Goal: Task Accomplishment & Management: Use online tool/utility

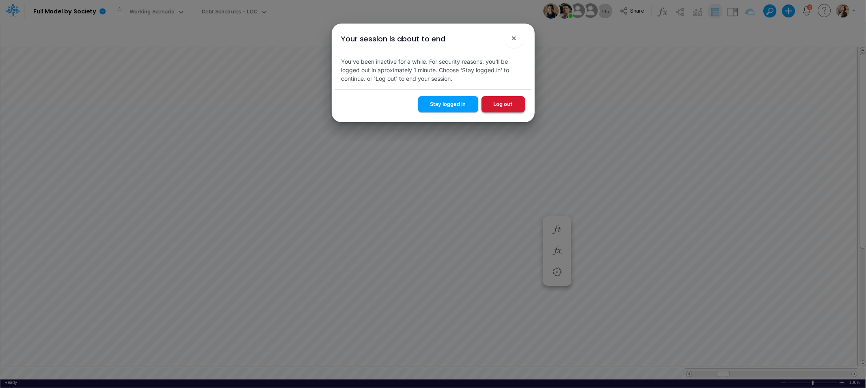
scroll to position [0, 0]
click at [462, 101] on button "Stay logged in" at bounding box center [448, 104] width 60 height 16
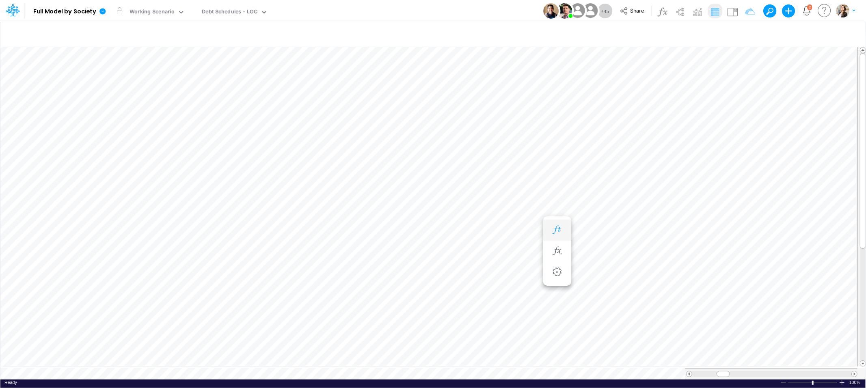
click at [558, 231] on icon "button" at bounding box center [557, 230] width 12 height 9
click at [557, 222] on icon "button" at bounding box center [557, 222] width 12 height 9
click at [408, 369] on div "Loading..." at bounding box center [432, 212] width 865 height 334
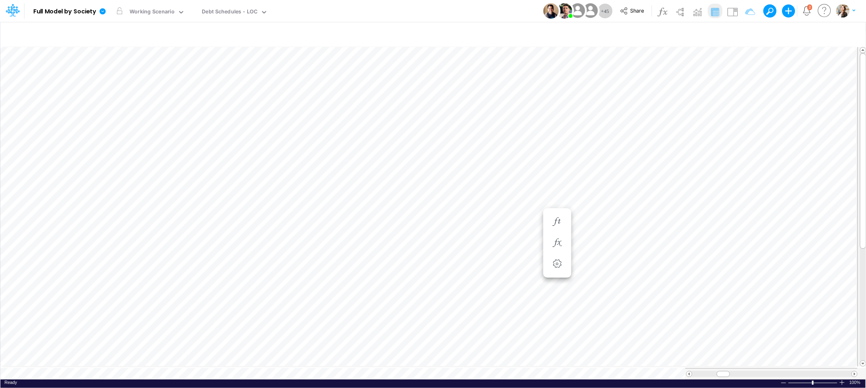
scroll to position [0, 0]
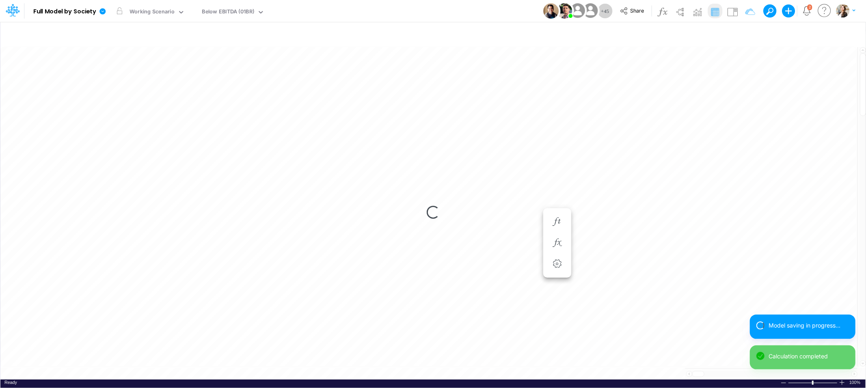
scroll to position [0, 0]
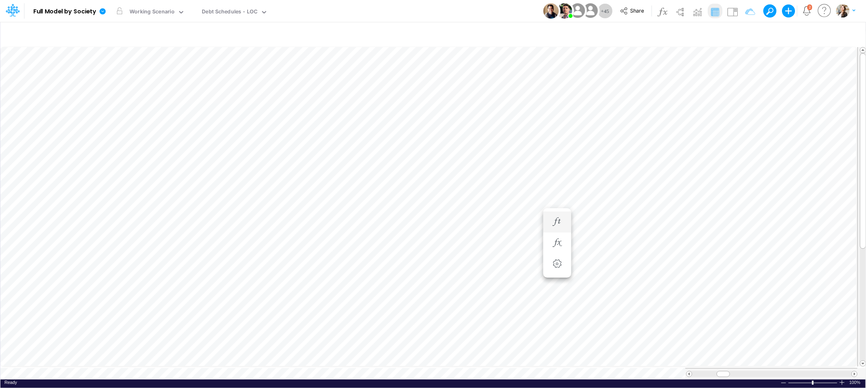
scroll to position [0, 0]
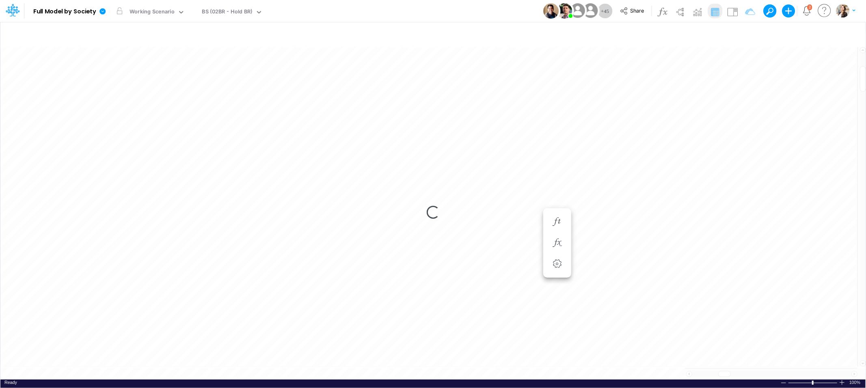
scroll to position [0, 0]
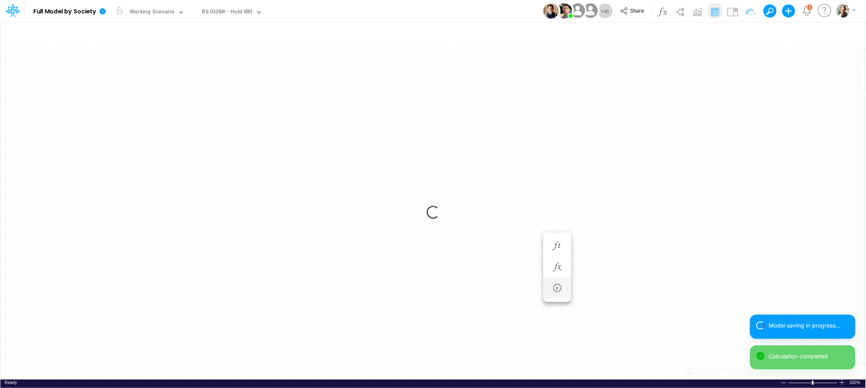
scroll to position [0, 0]
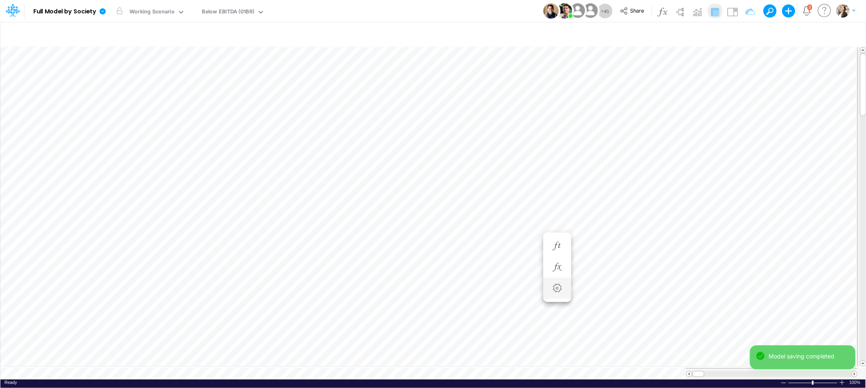
scroll to position [0, 0]
click at [211, 11] on div "Debt Schedules - LOC" at bounding box center [230, 12] width 56 height 9
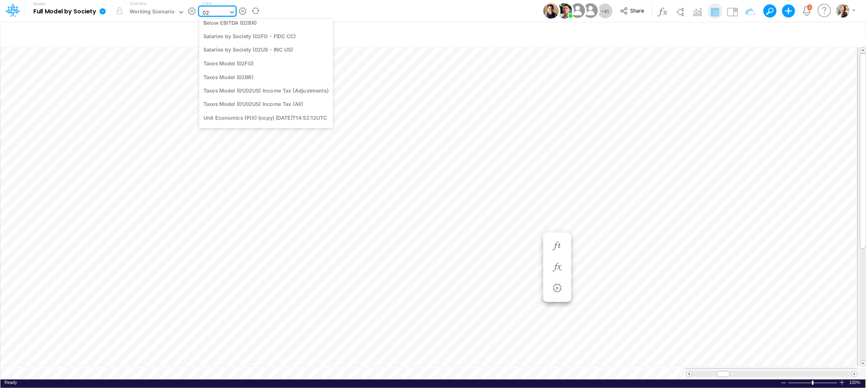
scroll to position [0, 0]
type input "02br"
click at [238, 27] on div "FS (02BR - BR Inc)" at bounding box center [254, 26] width 110 height 13
type input "Financial Statements - Holding [GEOGRAPHIC_DATA] (02BR)"
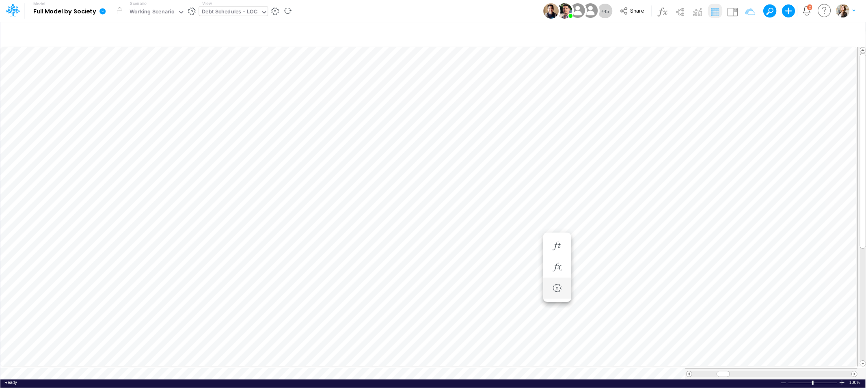
scroll to position [0, 0]
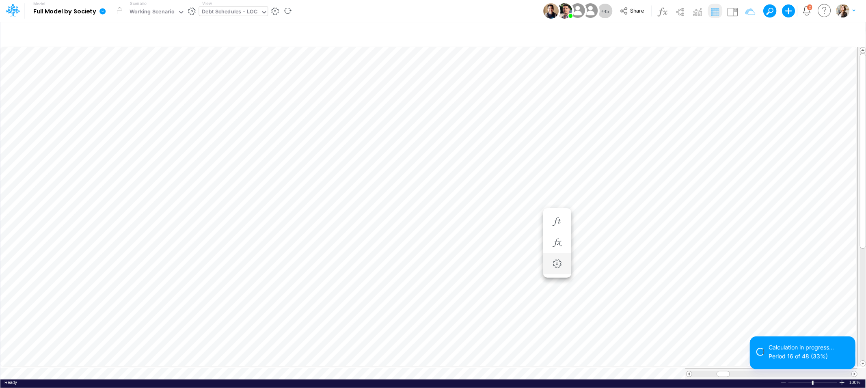
scroll to position [0, 0]
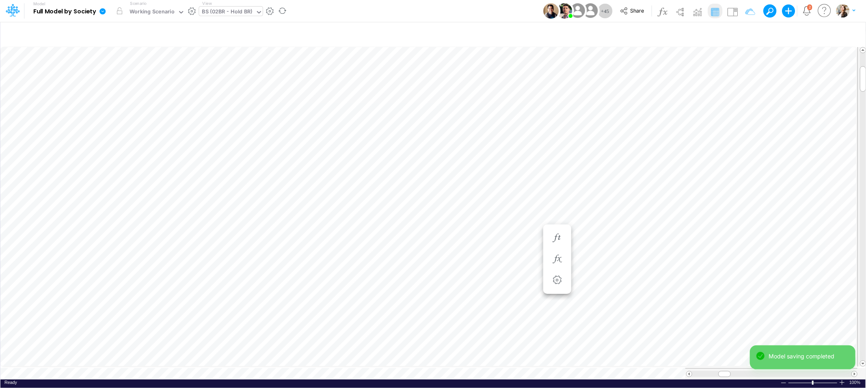
scroll to position [0, 0]
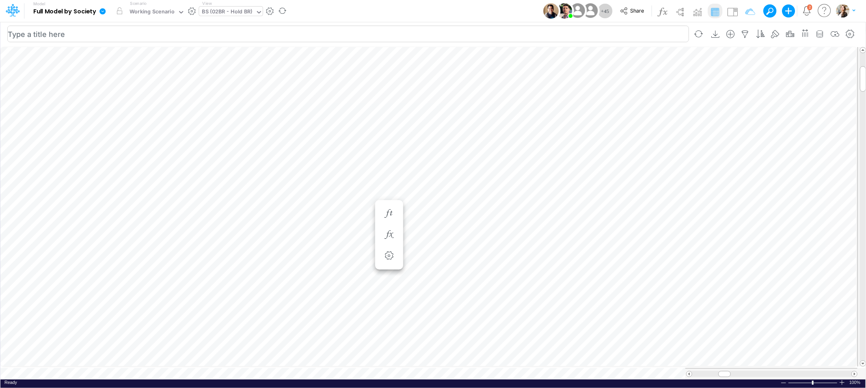
scroll to position [0, 0]
click at [434, 235] on icon "button" at bounding box center [433, 235] width 12 height 9
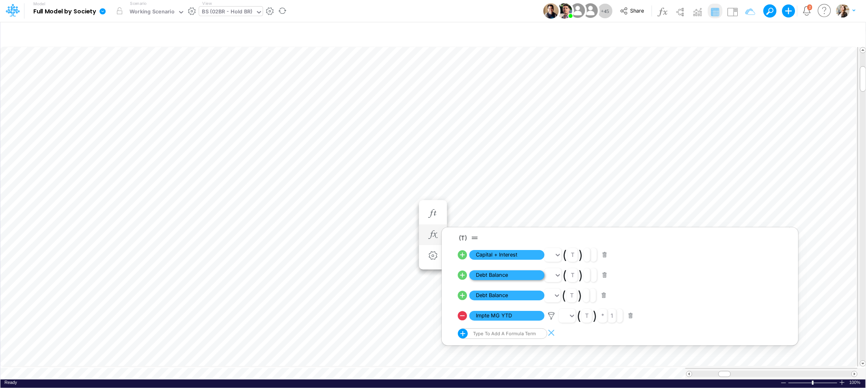
click at [496, 277] on span "Debt Balance" at bounding box center [506, 275] width 75 height 10
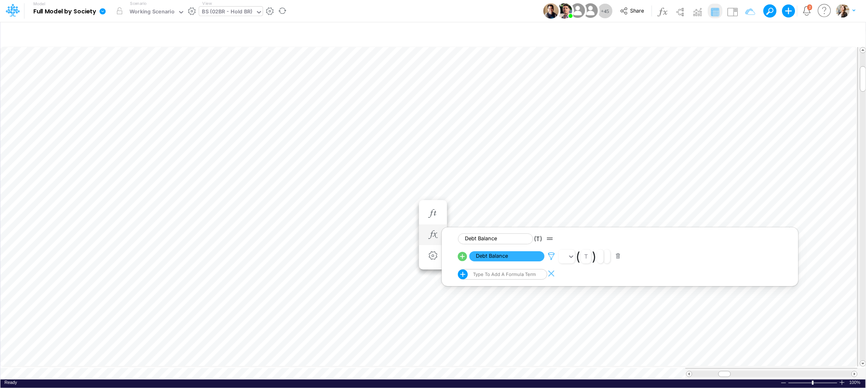
click at [551, 257] on icon at bounding box center [551, 256] width 12 height 9
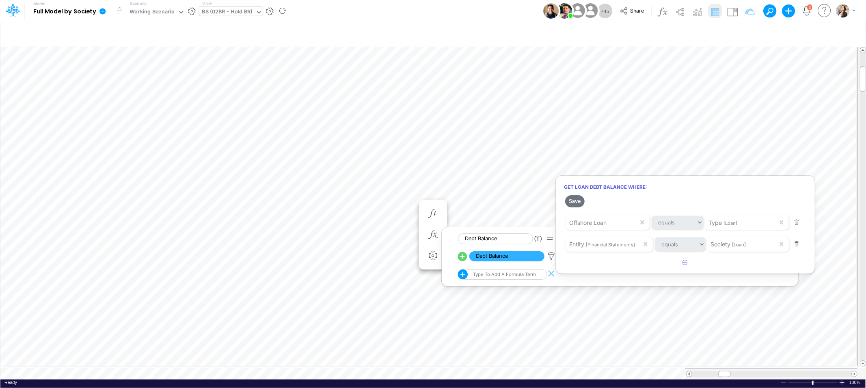
click at [728, 13] on div at bounding box center [433, 196] width 866 height 384
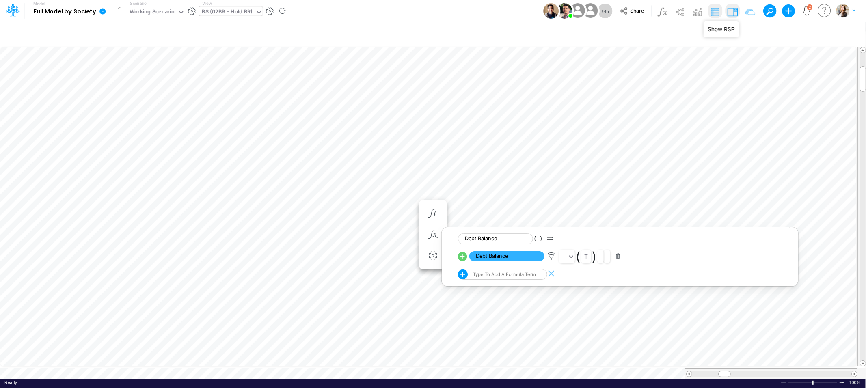
click at [730, 13] on img at bounding box center [732, 11] width 13 height 13
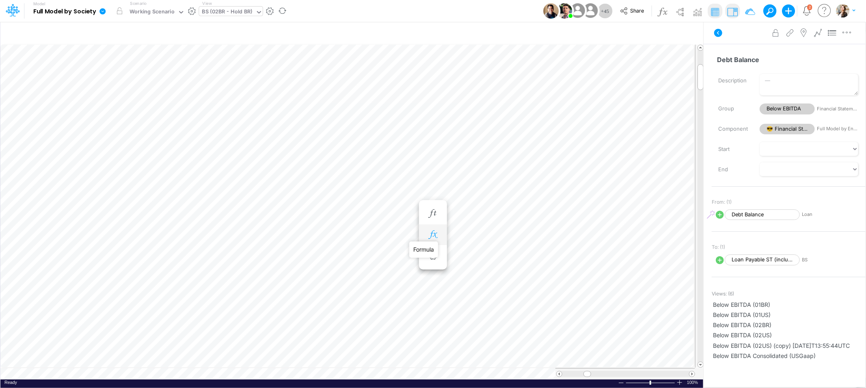
click at [431, 235] on icon "button" at bounding box center [433, 235] width 12 height 9
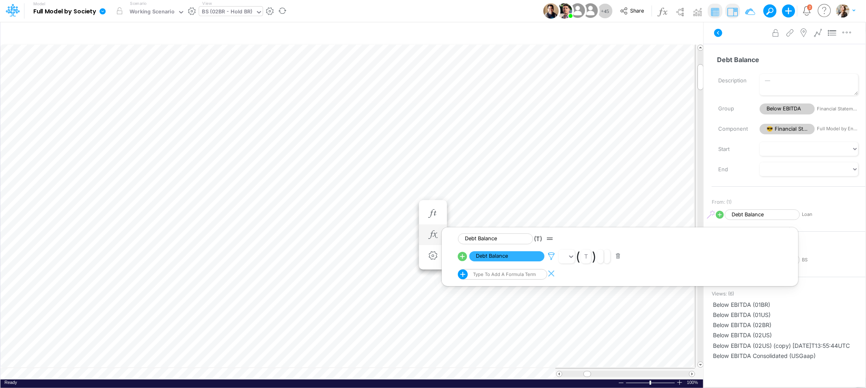
click at [552, 258] on icon at bounding box center [551, 256] width 12 height 9
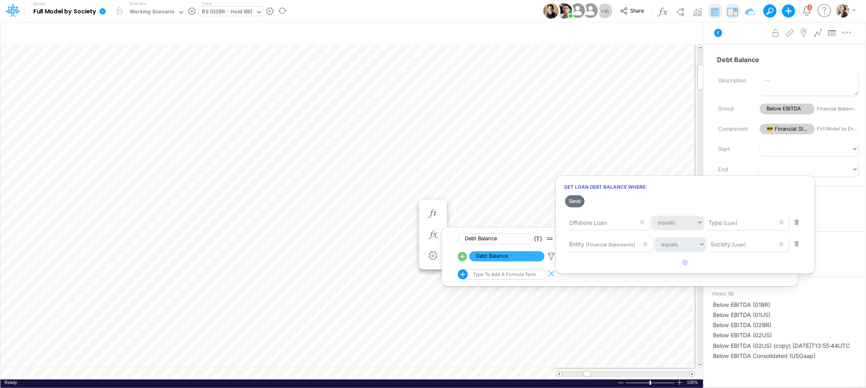
click at [518, 257] on div at bounding box center [433, 196] width 866 height 384
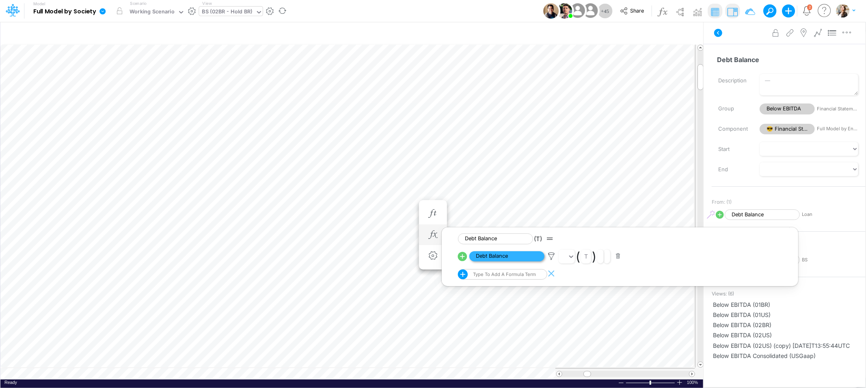
click at [511, 258] on span "Debt Balance" at bounding box center [506, 256] width 75 height 10
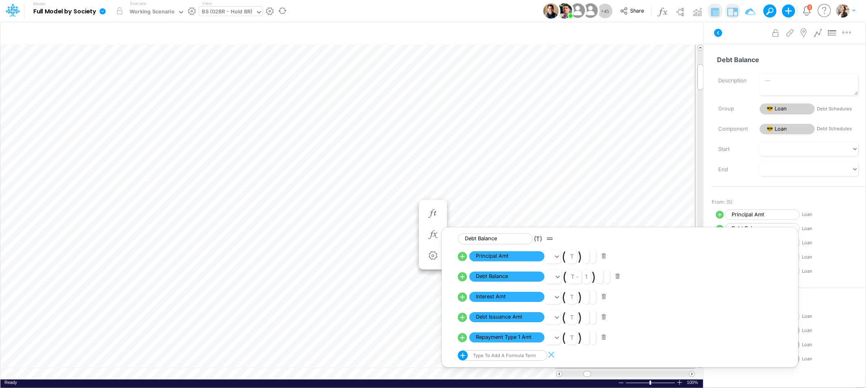
click at [847, 216] on span "Loan" at bounding box center [839, 214] width 75 height 7
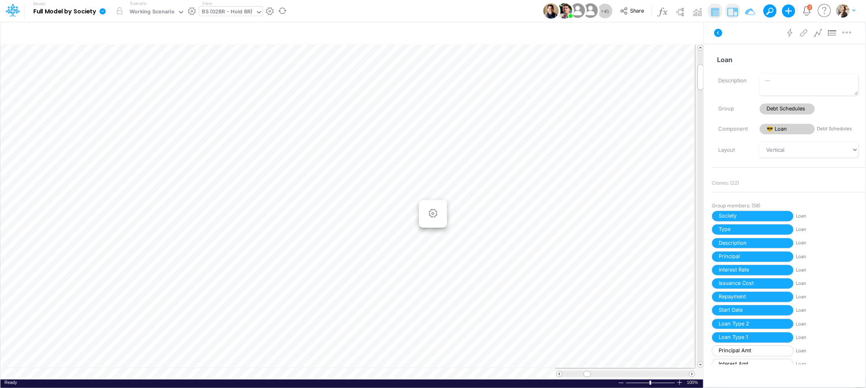
click at [847, 216] on span "Loan" at bounding box center [830, 216] width 68 height 7
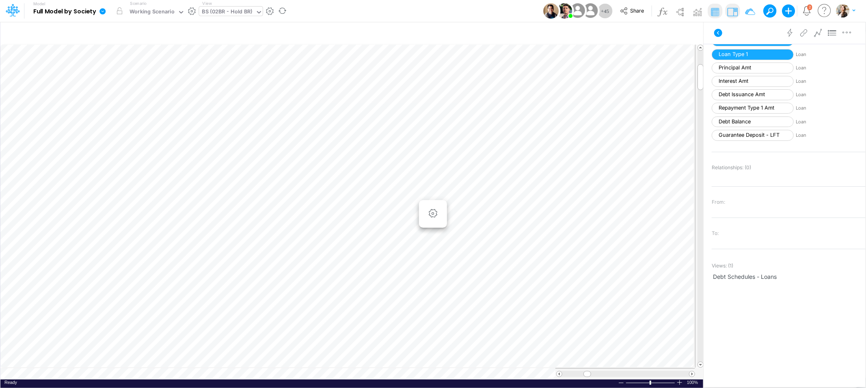
scroll to position [284, 0]
click at [734, 278] on span "Debt Schedules - Loans" at bounding box center [788, 275] width 151 height 9
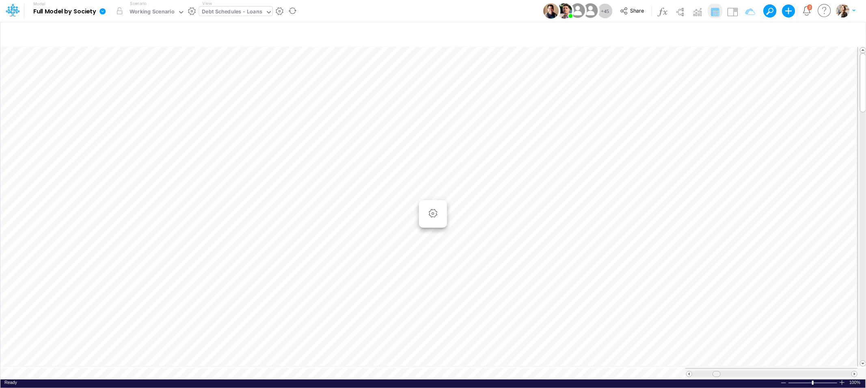
drag, startPoint x: 697, startPoint y: 370, endPoint x: 719, endPoint y: 370, distance: 21.5
click at [718, 371] on span at bounding box center [716, 373] width 5 height 5
drag, startPoint x: 719, startPoint y: 370, endPoint x: 728, endPoint y: 370, distance: 9.3
click at [728, 371] on span at bounding box center [726, 373] width 5 height 5
click at [740, 34] on icon "button" at bounding box center [745, 34] width 12 height 9
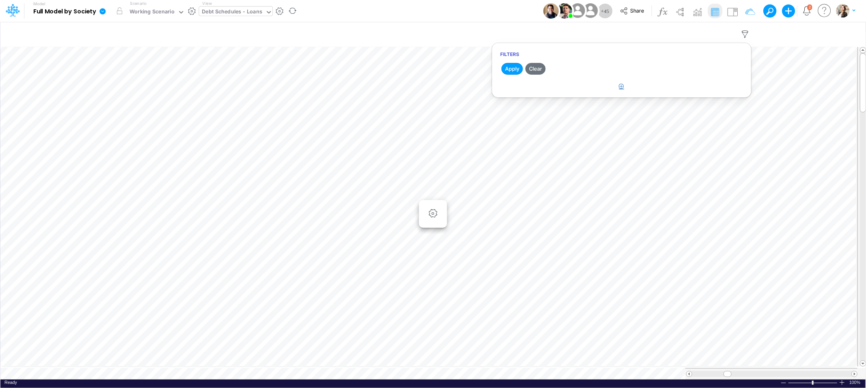
click at [621, 84] on icon "button" at bounding box center [621, 86] width 5 height 5
click at [552, 113] on div at bounding box center [560, 112] width 77 height 14
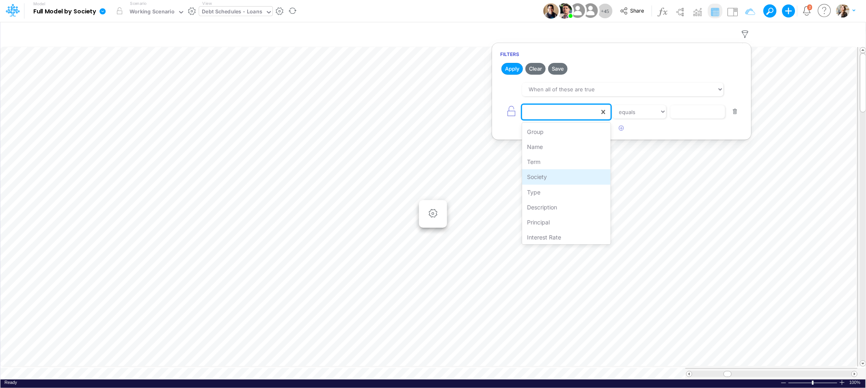
click at [543, 180] on div "Society" at bounding box center [566, 176] width 88 height 15
click at [687, 112] on input "text" at bounding box center [697, 112] width 55 height 14
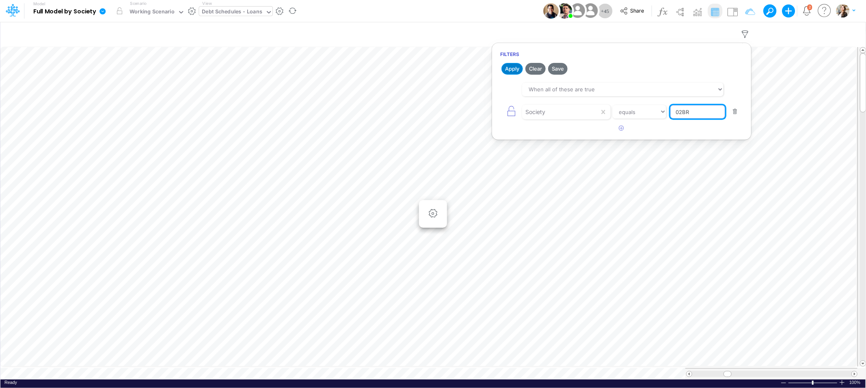
type input "02BR"
click at [519, 65] on button "Apply" at bounding box center [512, 69] width 22 height 12
click at [537, 69] on button "Clear" at bounding box center [535, 69] width 20 height 12
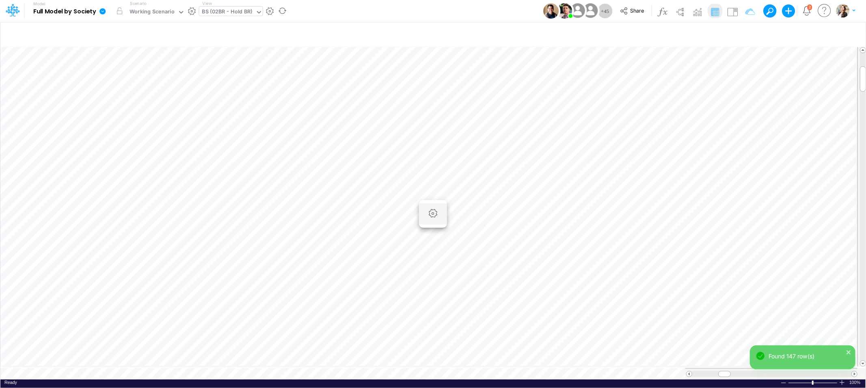
scroll to position [0, 0]
click at [428, 233] on icon "button" at bounding box center [433, 235] width 12 height 9
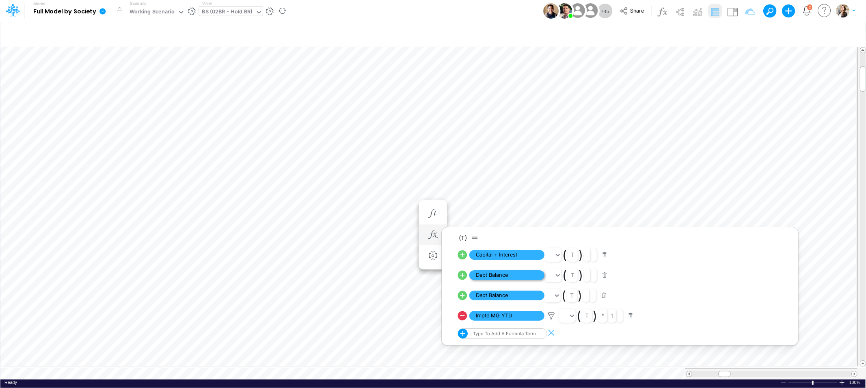
click at [509, 277] on span "Debt Balance" at bounding box center [506, 275] width 75 height 10
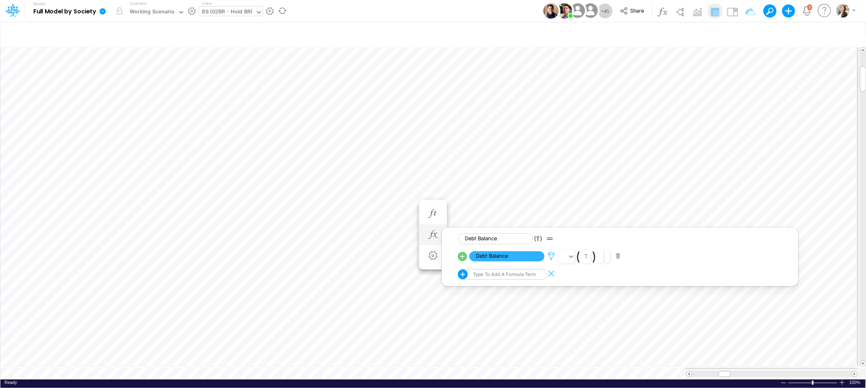
click at [552, 257] on icon at bounding box center [551, 256] width 12 height 9
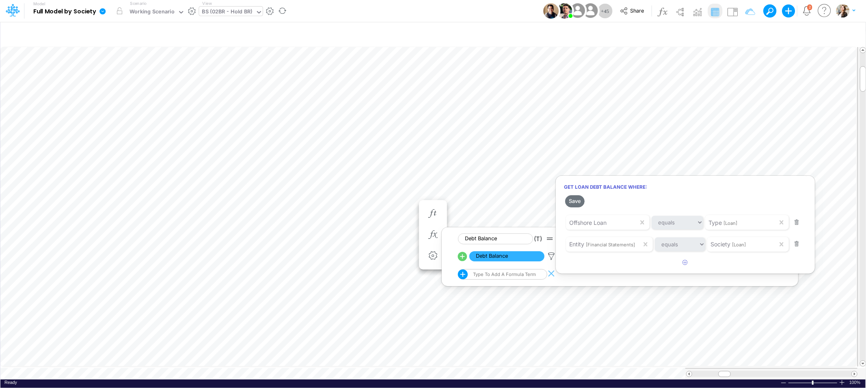
click at [553, 369] on div at bounding box center [433, 196] width 866 height 384
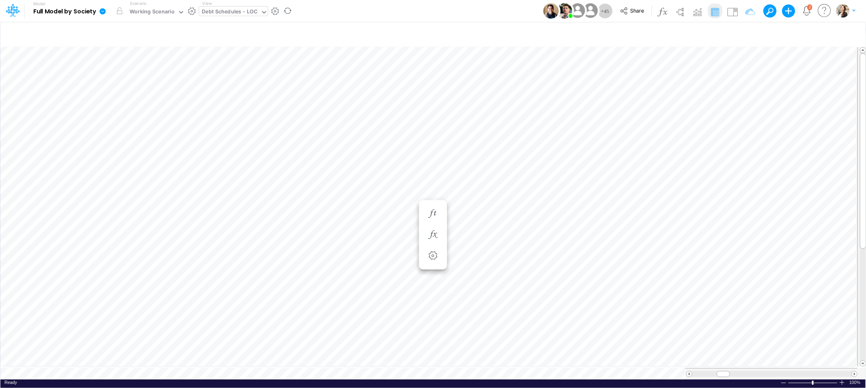
scroll to position [0, 0]
click at [438, 231] on icon "button" at bounding box center [433, 235] width 12 height 9
click at [435, 236] on icon "button" at bounding box center [433, 235] width 12 height 9
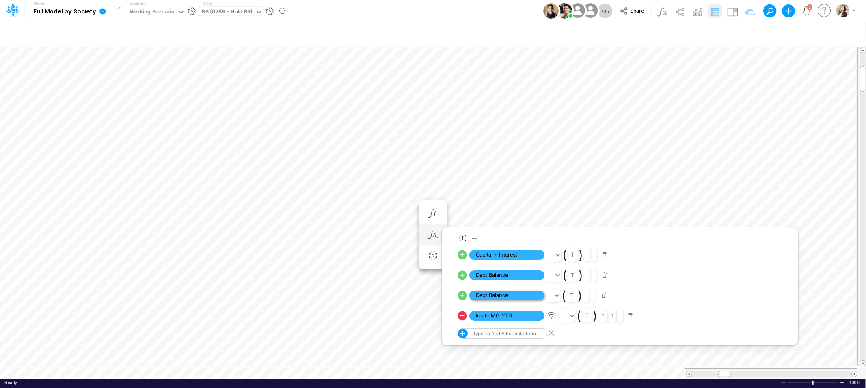
click at [502, 295] on span "Debt Balance" at bounding box center [506, 296] width 75 height 10
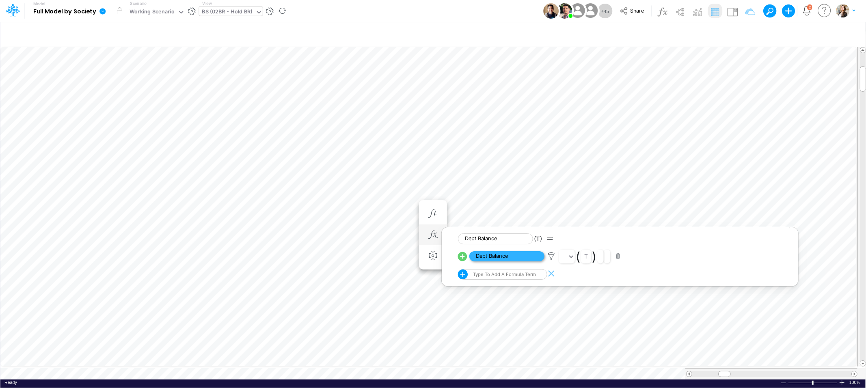
click at [493, 258] on span "Debt Balance" at bounding box center [506, 256] width 75 height 10
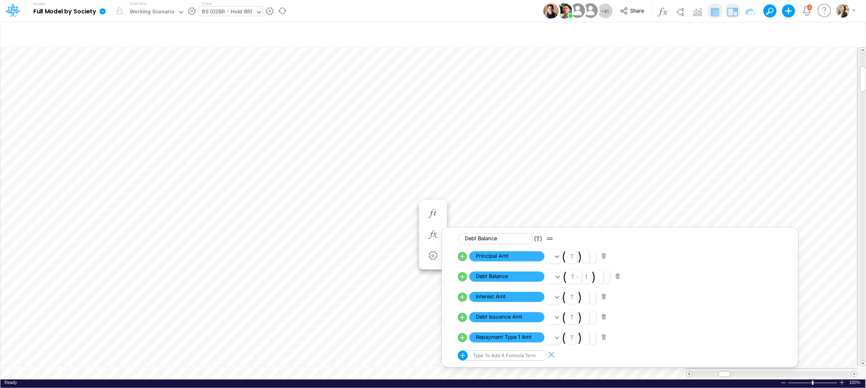
click at [730, 13] on img at bounding box center [732, 11] width 13 height 13
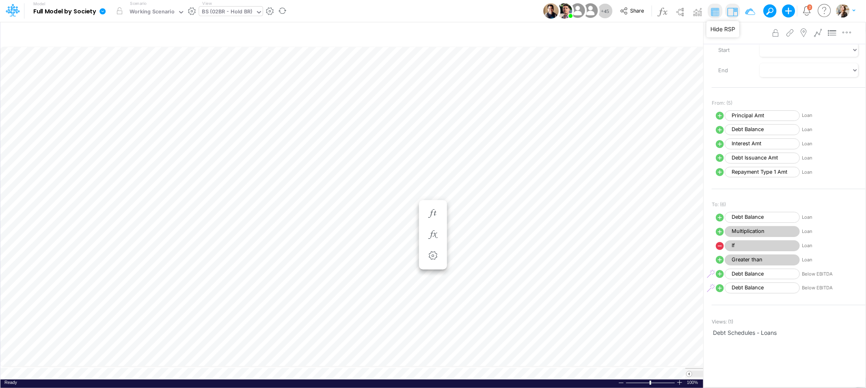
scroll to position [99, 0]
click at [430, 236] on icon "button" at bounding box center [433, 235] width 12 height 9
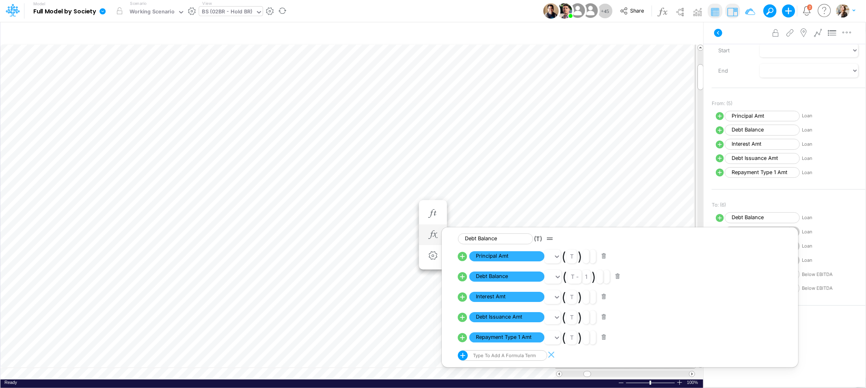
scroll to position [0, 0]
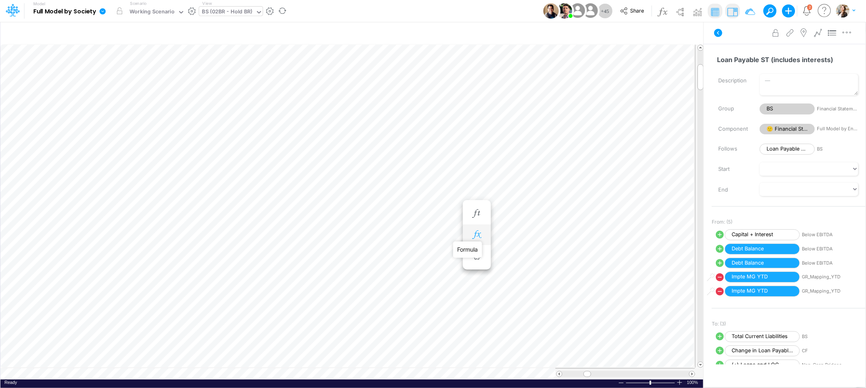
click at [480, 233] on icon "button" at bounding box center [476, 235] width 12 height 9
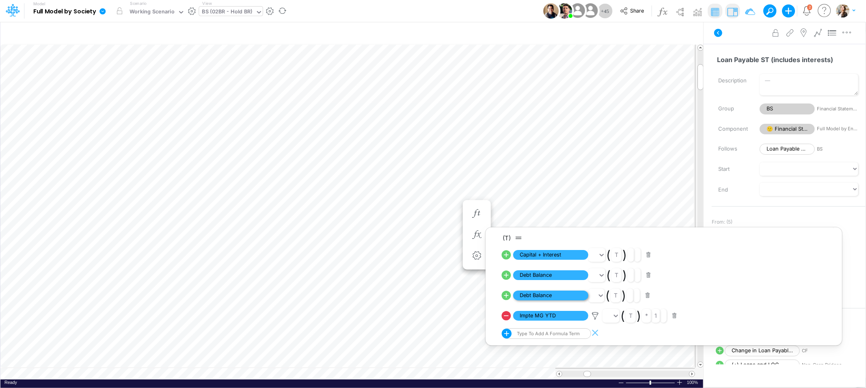
click at [554, 295] on span "Debt Balance" at bounding box center [550, 296] width 75 height 10
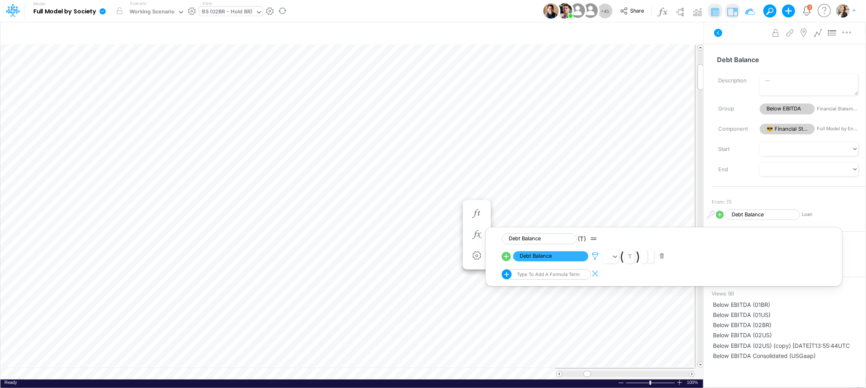
click at [596, 257] on icon at bounding box center [595, 256] width 12 height 9
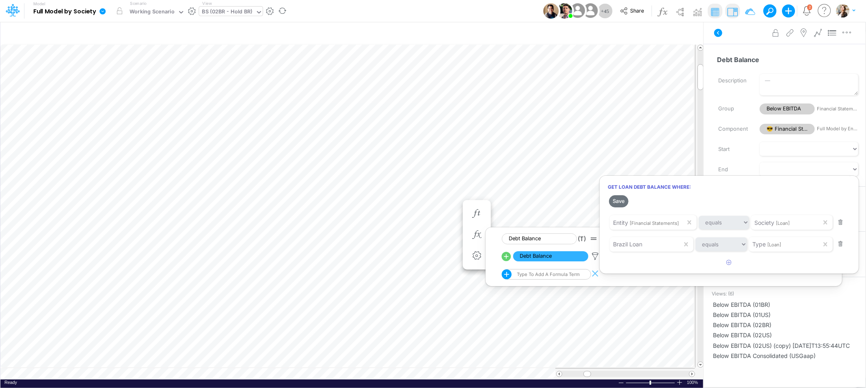
click at [432, 372] on div at bounding box center [433, 196] width 866 height 384
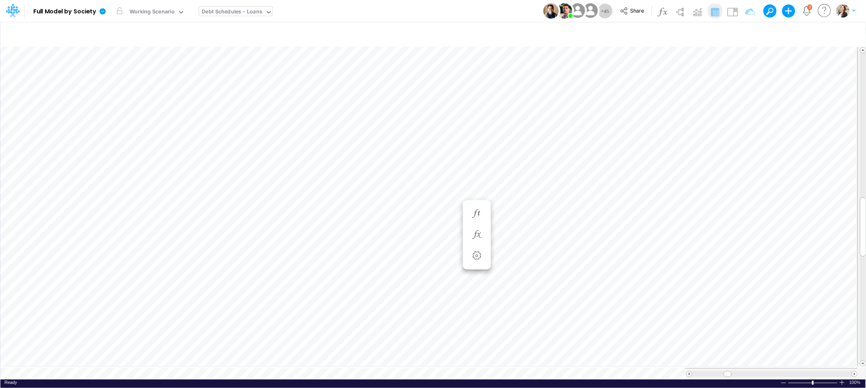
click at [216, 9] on div "Debt Schedules - Loans" at bounding box center [232, 12] width 60 height 9
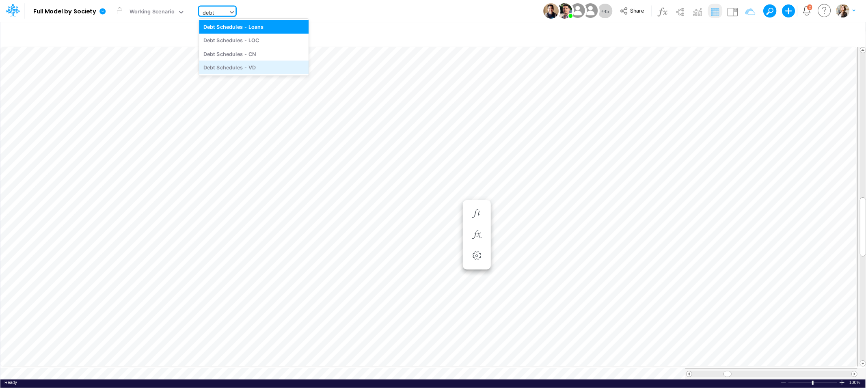
type input "debt"
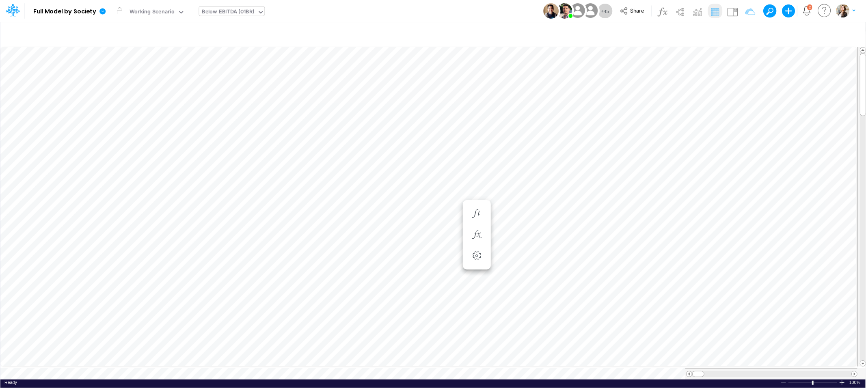
scroll to position [0, 0]
click at [231, 11] on div "Below EBITDA (01BR)" at bounding box center [228, 12] width 52 height 9
type input "debt"
click at [231, 61] on div "Debt Schedules - VD" at bounding box center [254, 66] width 110 height 13
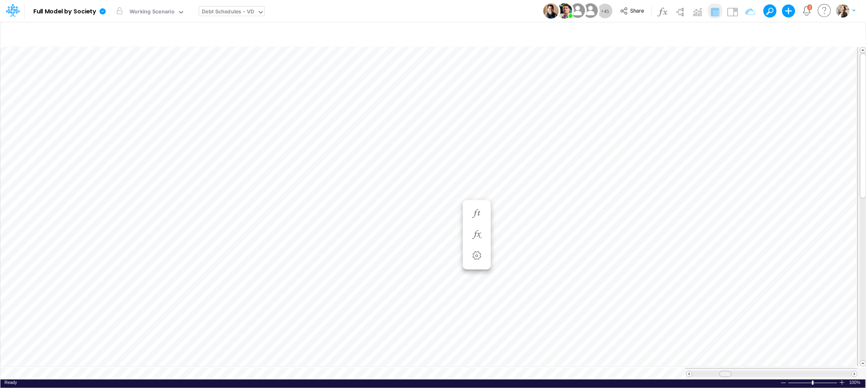
drag, startPoint x: 697, startPoint y: 370, endPoint x: 725, endPoint y: 372, distance: 28.1
click at [725, 372] on span at bounding box center [725, 373] width 5 height 5
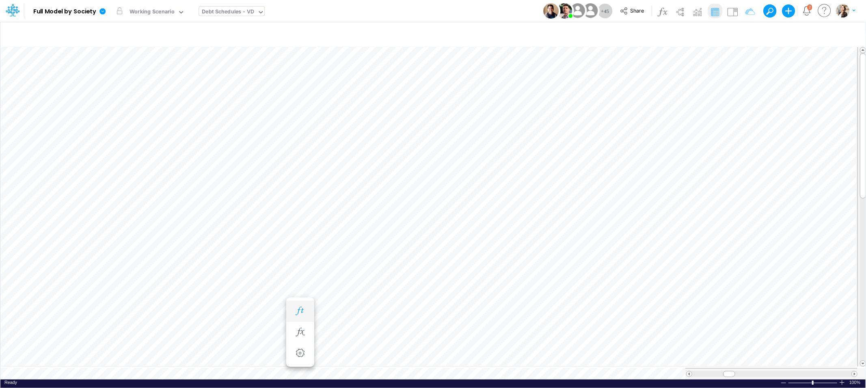
scroll to position [0, 0]
click at [304, 311] on icon "button" at bounding box center [300, 311] width 12 height 9
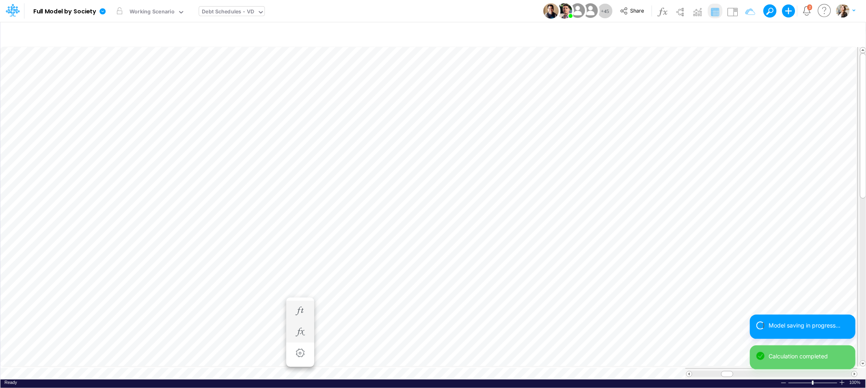
scroll to position [0, 0]
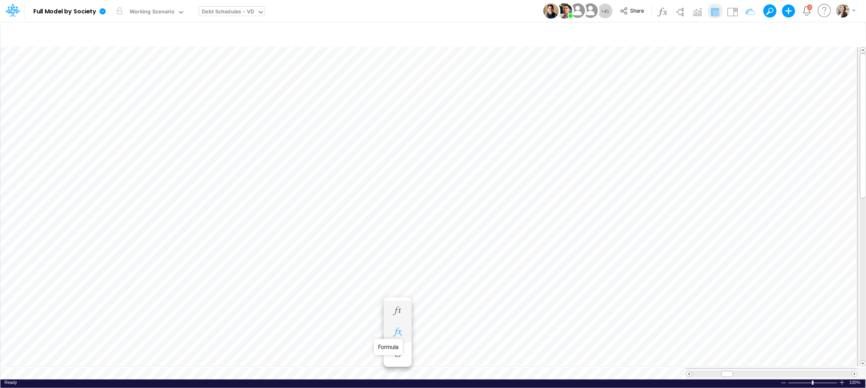
click at [397, 334] on icon "button" at bounding box center [397, 332] width 12 height 9
click at [468, 354] on span "Multiplication" at bounding box center [471, 352] width 75 height 10
click at [456, 334] on span "Capital" at bounding box center [471, 333] width 75 height 10
click at [447, 261] on icon "button" at bounding box center [446, 259] width 12 height 9
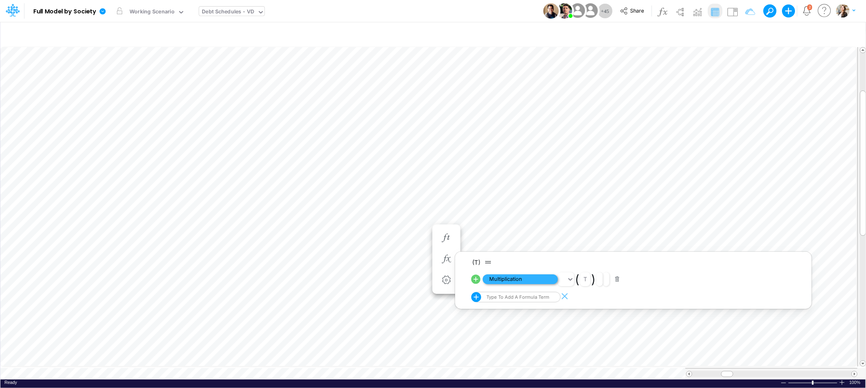
click at [503, 282] on span "Multiplication" at bounding box center [520, 279] width 75 height 10
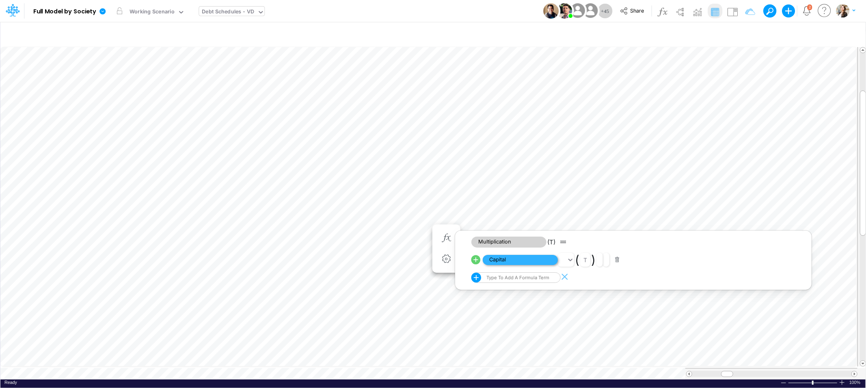
click at [505, 259] on span "Capital" at bounding box center [520, 260] width 75 height 10
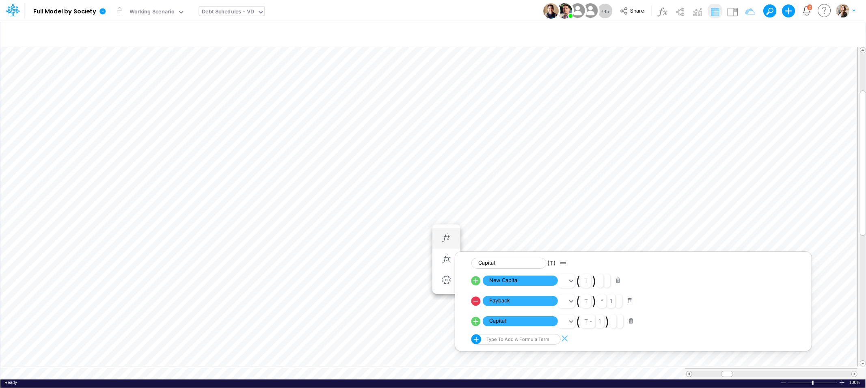
scroll to position [0, 0]
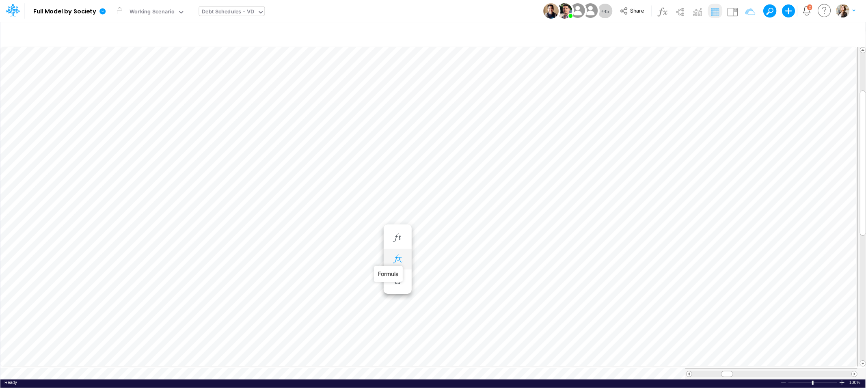
click at [399, 256] on icon "button" at bounding box center [397, 259] width 12 height 9
click at [460, 278] on span "Multiplication" at bounding box center [471, 279] width 75 height 10
click at [452, 259] on button "button" at bounding box center [446, 259] width 15 height 16
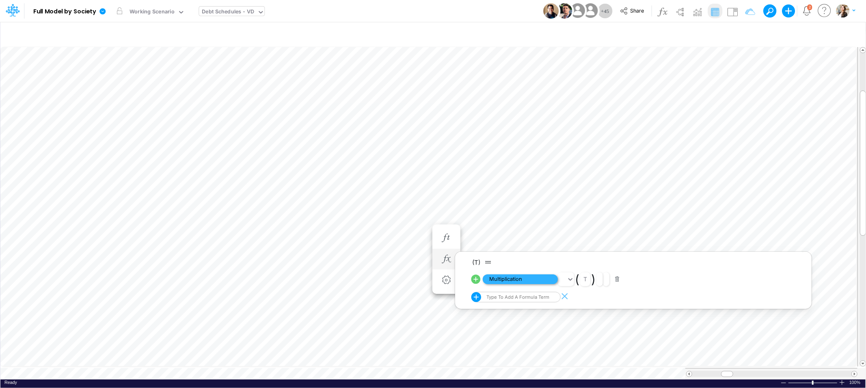
click at [529, 283] on span "Multiplication" at bounding box center [520, 279] width 75 height 10
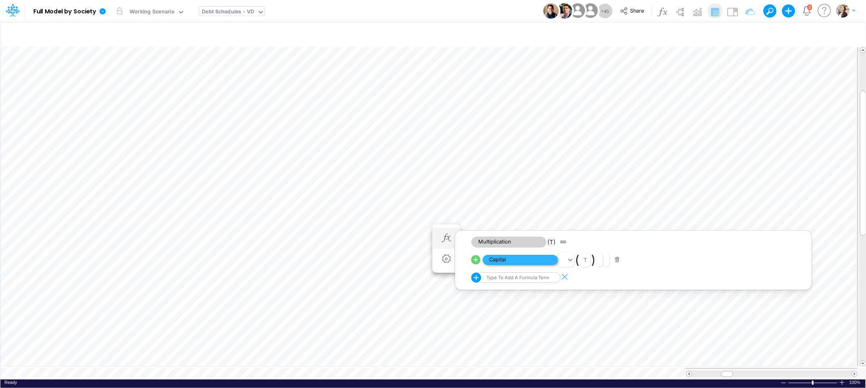
click at [503, 261] on span "Capital" at bounding box center [520, 260] width 75 height 10
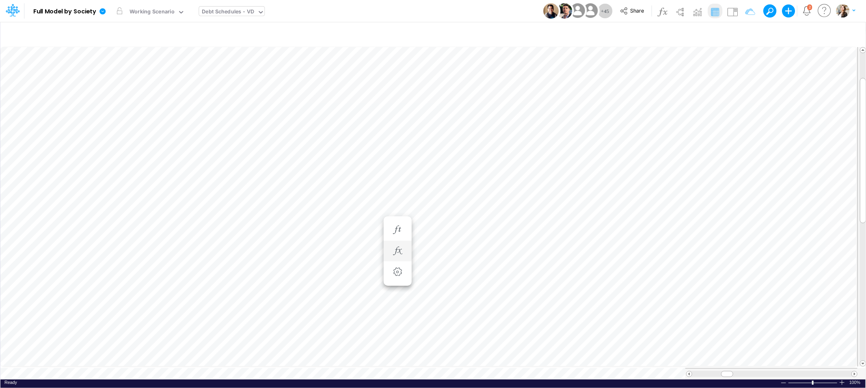
scroll to position [0, 0]
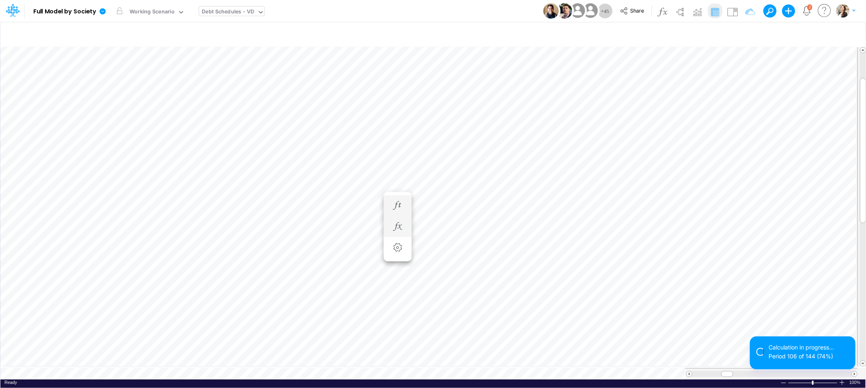
scroll to position [0, 0]
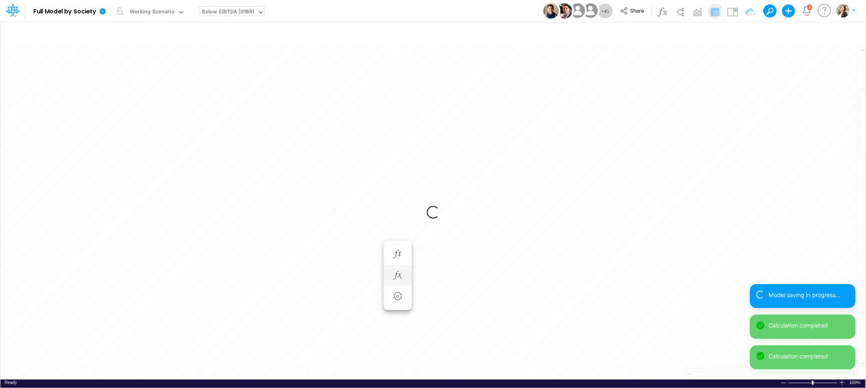
scroll to position [0, 0]
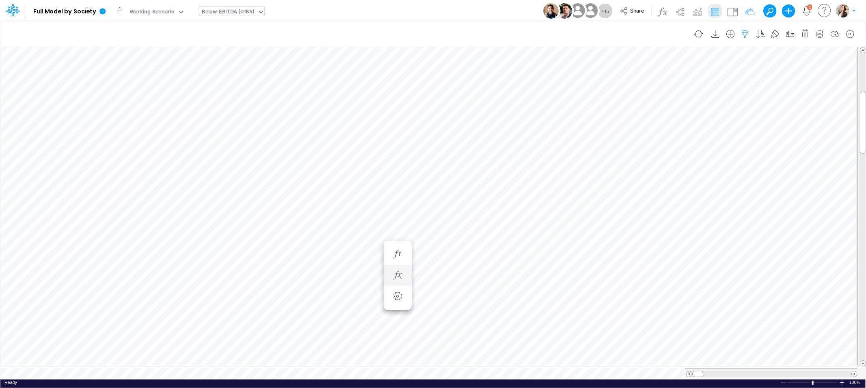
click at [743, 32] on icon "button" at bounding box center [745, 34] width 12 height 9
select select "tableSearchOR"
click at [384, 364] on span "Close" at bounding box center [391, 364] width 22 height 7
type input "Financial Statements - Holding [GEOGRAPHIC_DATA] (02BR)"
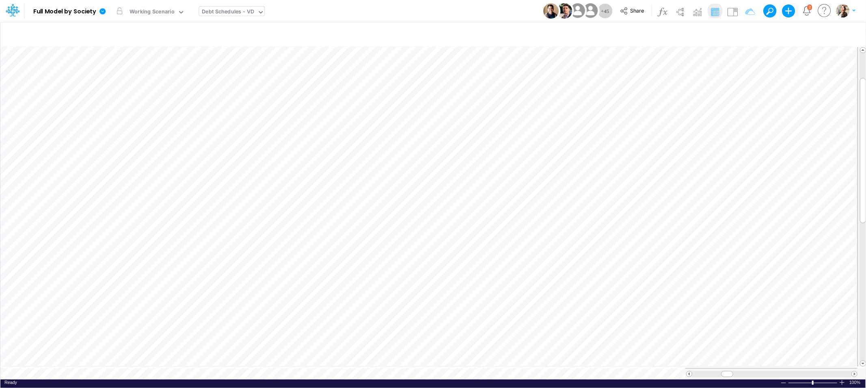
scroll to position [0, 0]
click at [518, 363] on div "Close" at bounding box center [530, 363] width 35 height 10
type input "Financial Statements - Holding [GEOGRAPHIC_DATA] (02BR)"
click at [394, 364] on span "Close" at bounding box center [399, 362] width 22 height 7
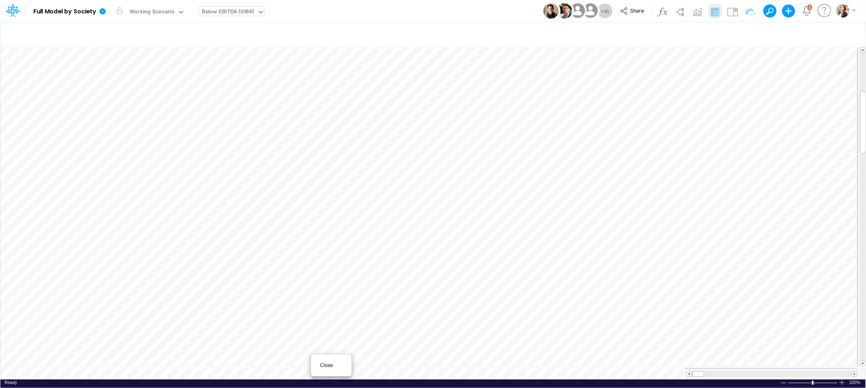
click at [317, 365] on div "Close" at bounding box center [331, 365] width 35 height 10
click at [729, 36] on icon "button" at bounding box center [730, 34] width 12 height 9
click at [682, 80] on li "Loan" at bounding box center [689, 81] width 95 height 9
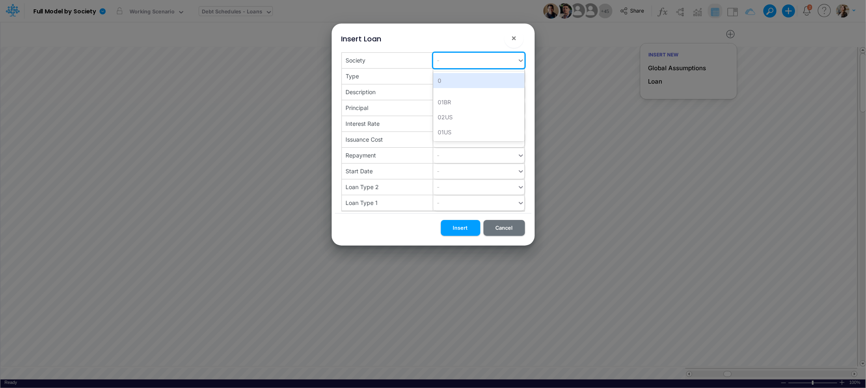
click at [520, 60] on icon at bounding box center [520, 60] width 7 height 8
type input "02BR"
click at [460, 80] on div "Create "02BR"" at bounding box center [478, 80] width 91 height 15
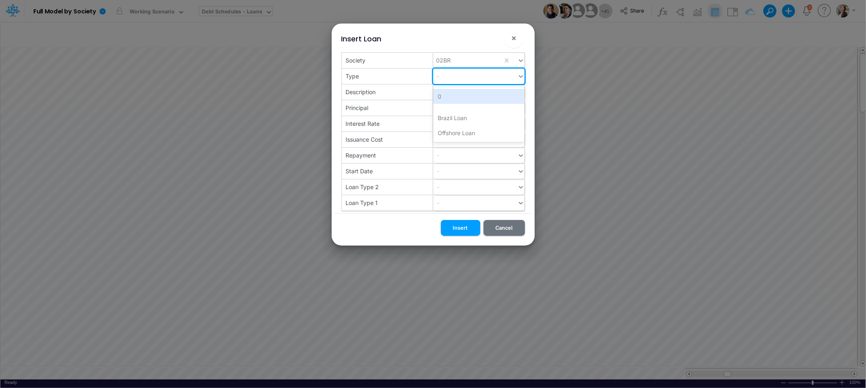
click at [463, 76] on div "-" at bounding box center [475, 75] width 84 height 13
click at [455, 136] on div "Offshore Loan" at bounding box center [478, 132] width 91 height 15
click at [466, 80] on div "-" at bounding box center [475, 75] width 84 height 13
click at [458, 122] on div "Brazil Loan" at bounding box center [478, 117] width 91 height 15
click at [459, 74] on div "-" at bounding box center [475, 75] width 84 height 13
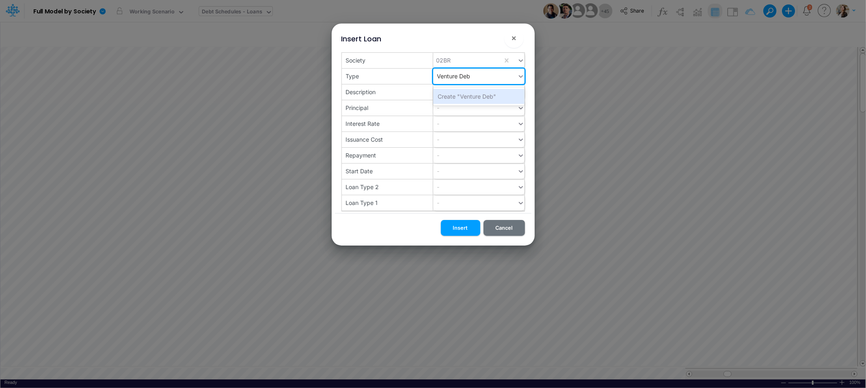
type input "Venture Debt"
click at [477, 99] on div "Create "Venture Debt"" at bounding box center [478, 96] width 91 height 15
click at [463, 94] on div "-" at bounding box center [475, 91] width 84 height 13
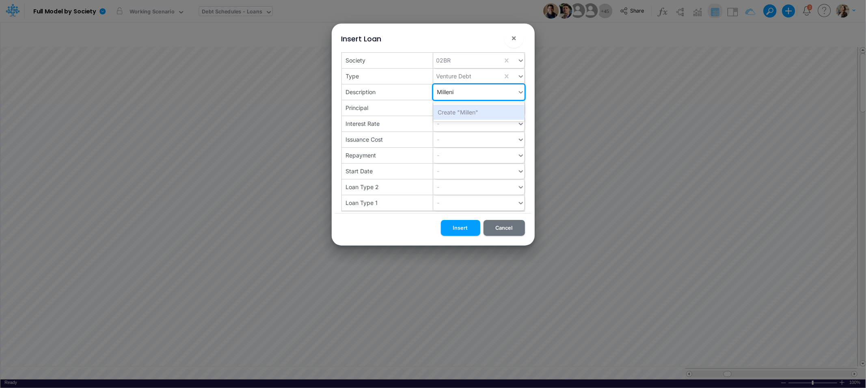
type input "Millenio"
click at [440, 112] on div "Create "Millenio"" at bounding box center [478, 112] width 91 height 15
click at [443, 110] on div "-" at bounding box center [475, 107] width 84 height 13
click at [452, 231] on button "Insert" at bounding box center [460, 228] width 39 height 16
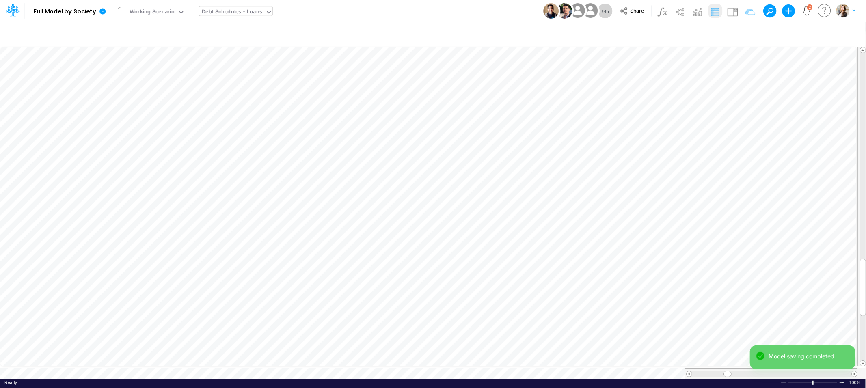
scroll to position [0, 0]
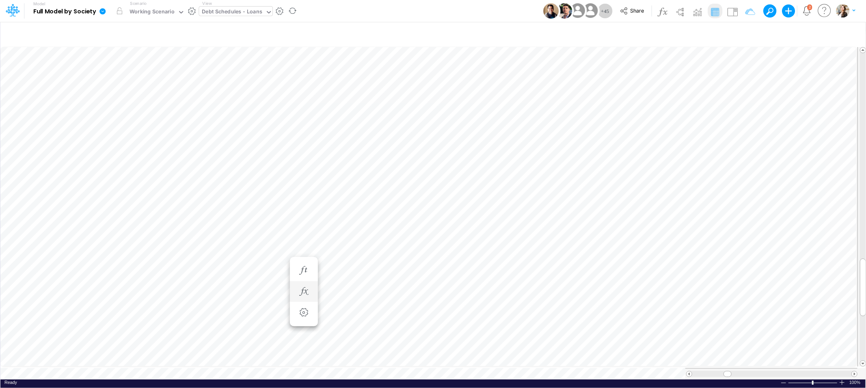
scroll to position [0, 0]
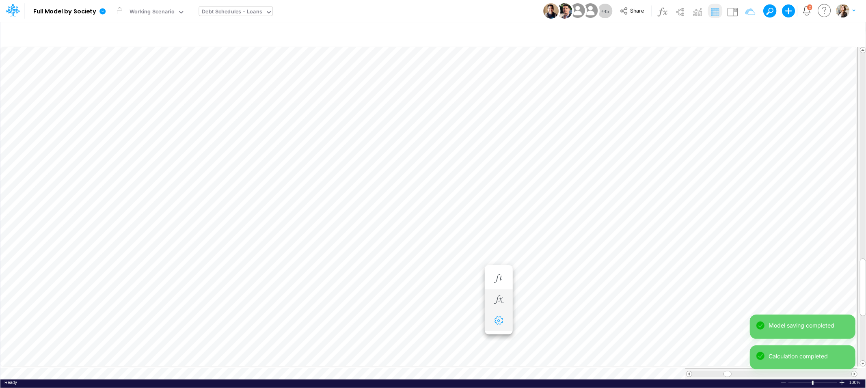
scroll to position [0, 0]
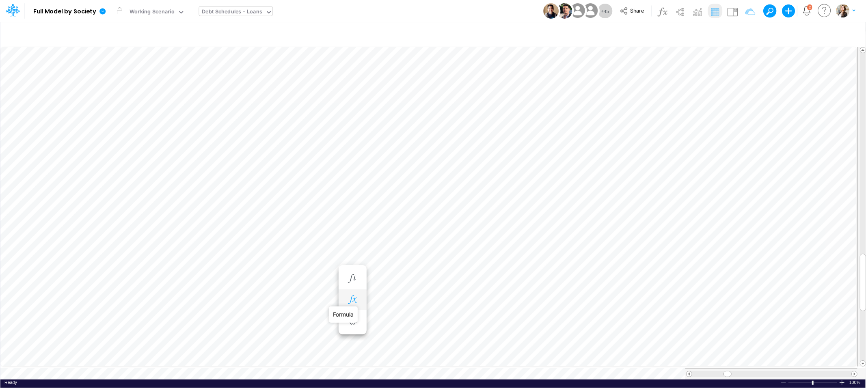
click at [356, 300] on icon "button" at bounding box center [352, 300] width 12 height 9
click at [547, 317] on button "button" at bounding box center [542, 324] width 15 height 16
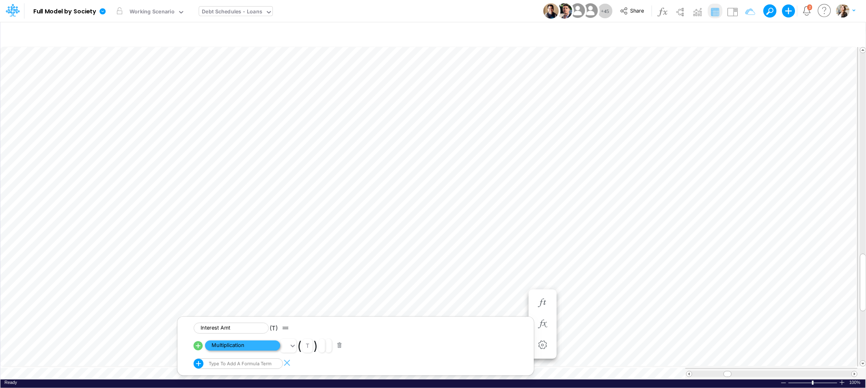
click at [257, 348] on span "Multiplication" at bounding box center [242, 346] width 75 height 10
click at [225, 328] on span "Exponent" at bounding box center [242, 325] width 75 height 10
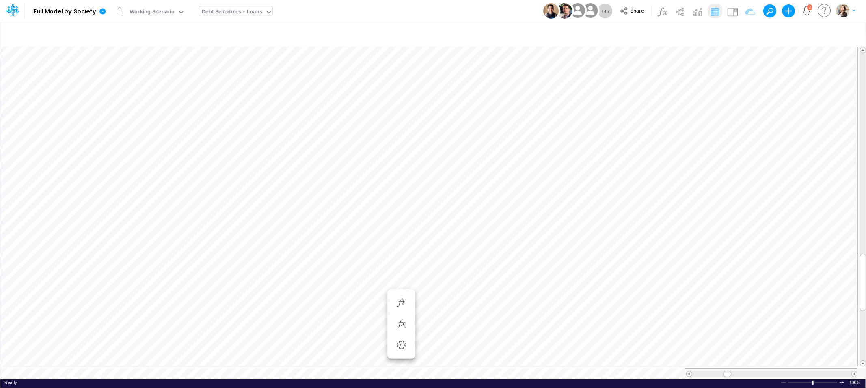
scroll to position [0, 0]
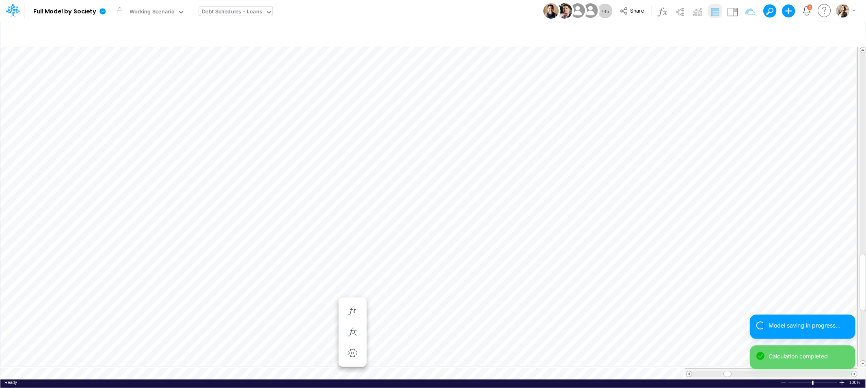
scroll to position [0, 0]
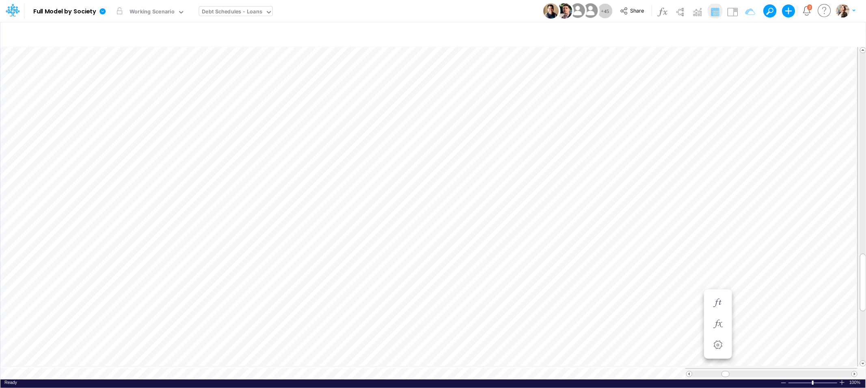
scroll to position [0, 0]
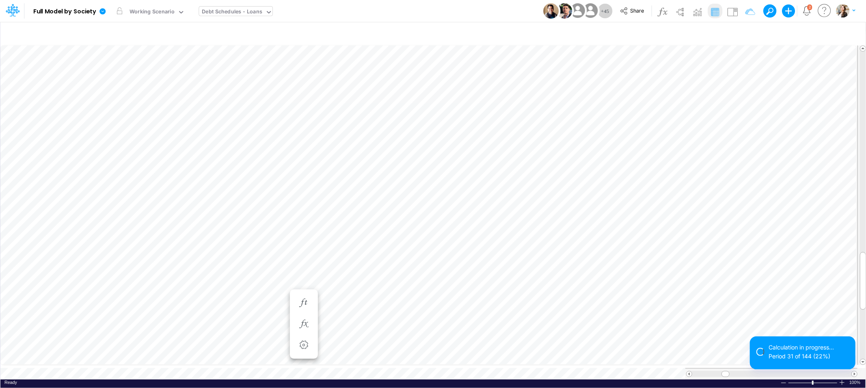
scroll to position [0, 0]
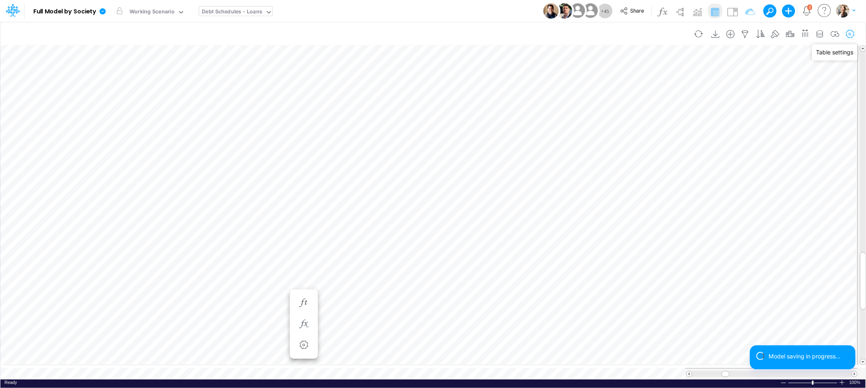
click at [852, 32] on icon "button" at bounding box center [850, 34] width 12 height 9
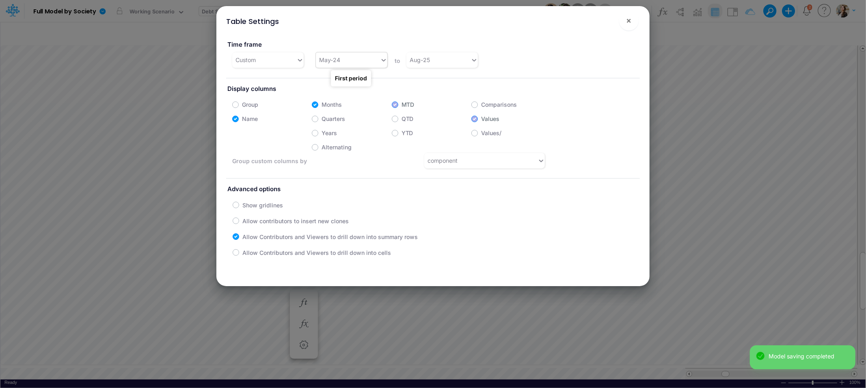
click at [359, 58] on div "May-24" at bounding box center [348, 59] width 64 height 13
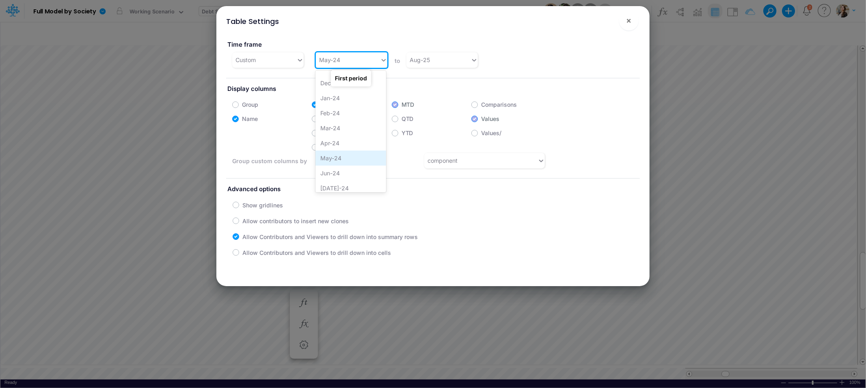
scroll to position [163, 0]
click at [342, 168] on div "Jun-24" at bounding box center [350, 172] width 71 height 15
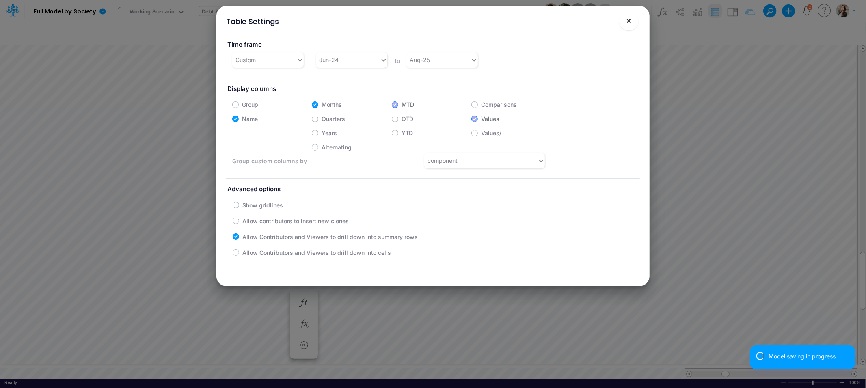
click at [630, 28] on button "×" at bounding box center [628, 20] width 19 height 19
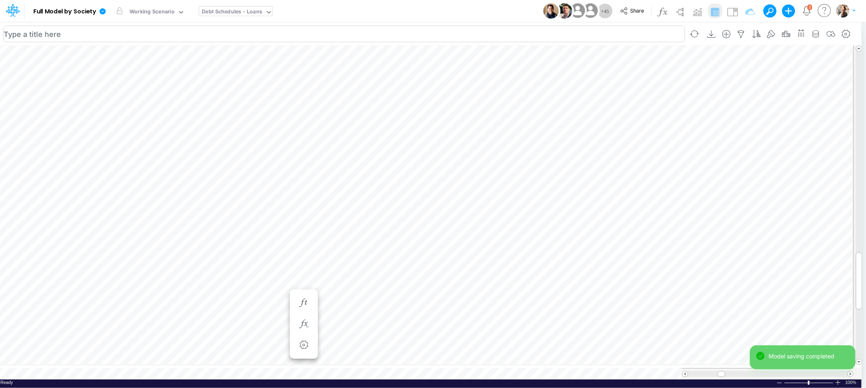
scroll to position [0, 0]
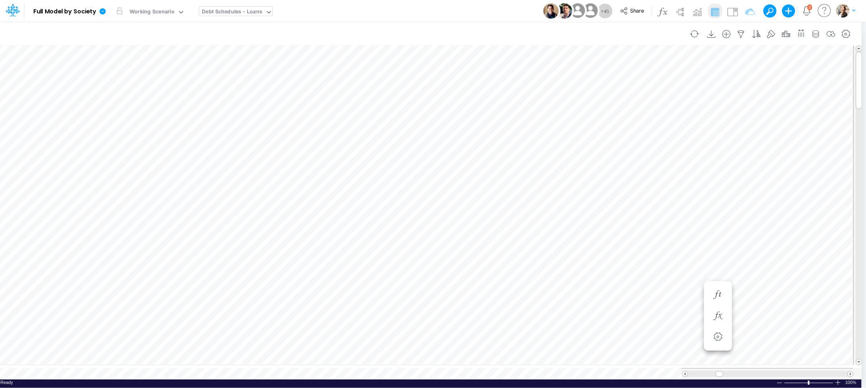
scroll to position [0, 0]
click at [148, 13] on div "Working Scenario" at bounding box center [151, 12] width 45 height 9
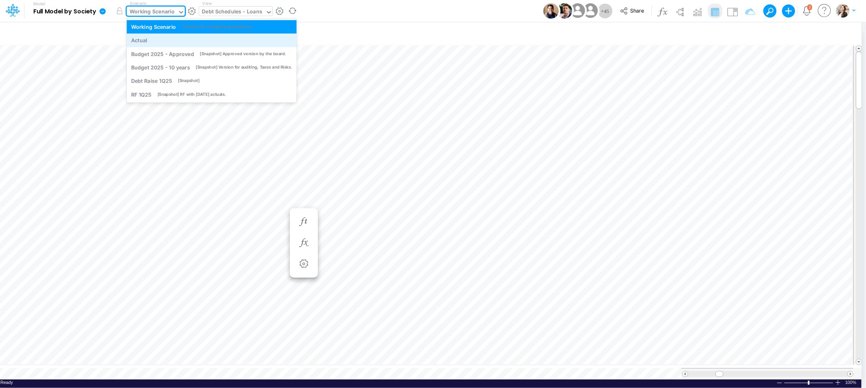
click at [145, 39] on div "Actual" at bounding box center [139, 41] width 16 height 8
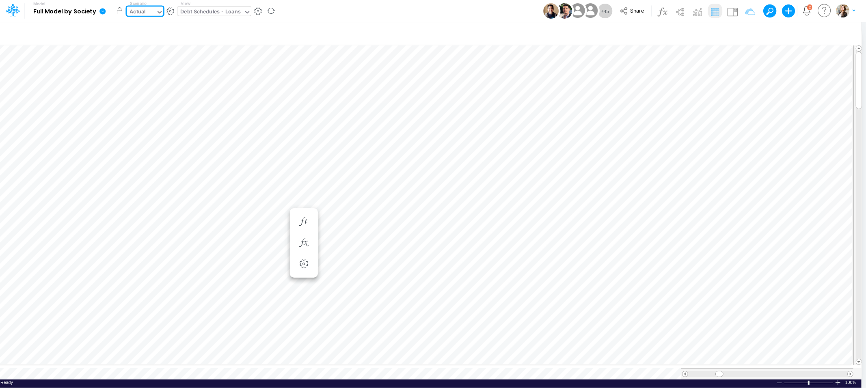
click at [124, 11] on button "button" at bounding box center [119, 11] width 15 height 15
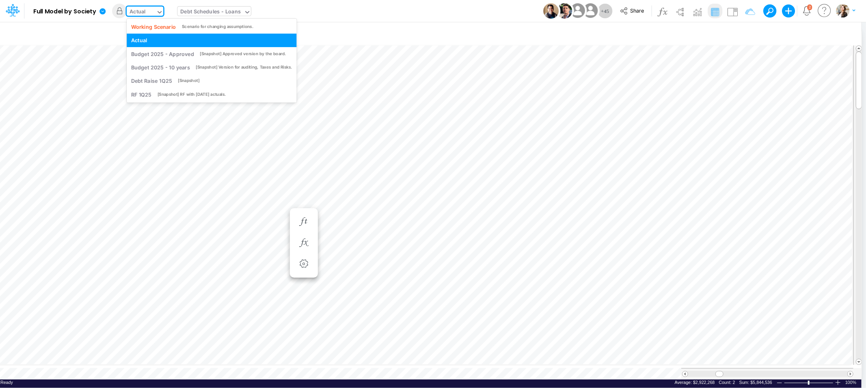
click at [140, 11] on div "Actual" at bounding box center [137, 12] width 16 height 9
click at [149, 28] on div "Working Scenario" at bounding box center [153, 27] width 45 height 8
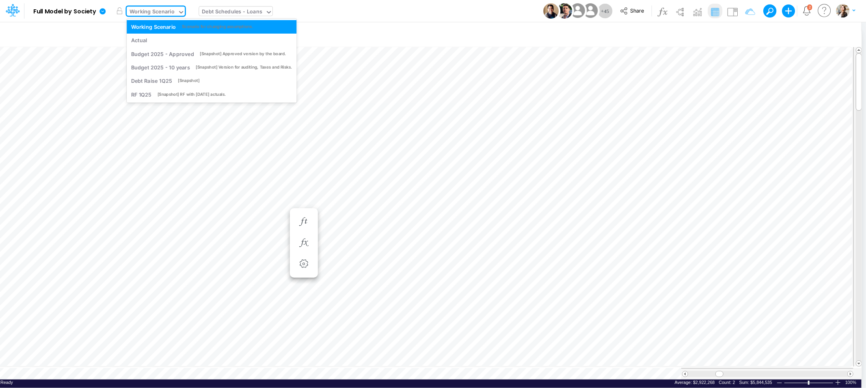
click at [157, 13] on div "Working Scenario" at bounding box center [151, 12] width 45 height 9
click at [156, 37] on div "Actual" at bounding box center [211, 41] width 161 height 8
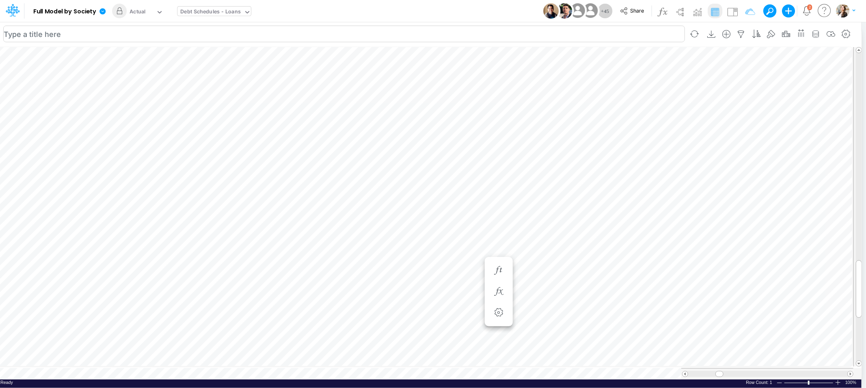
scroll to position [0, 0]
